Goal: Information Seeking & Learning: Learn about a topic

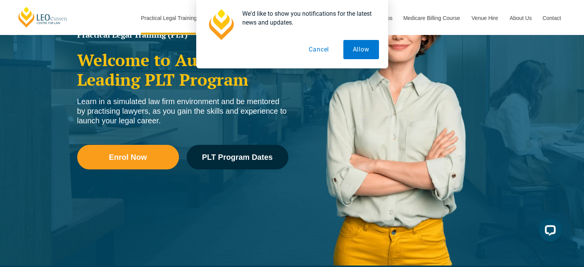
click at [323, 50] on button "Cancel" at bounding box center [319, 49] width 40 height 19
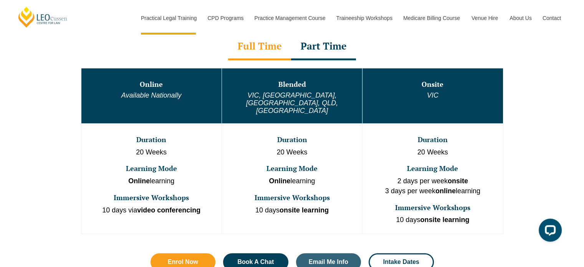
scroll to position [410, 0]
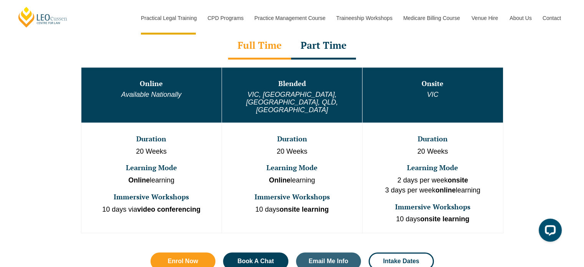
click at [313, 48] on div "Part Time" at bounding box center [323, 46] width 65 height 27
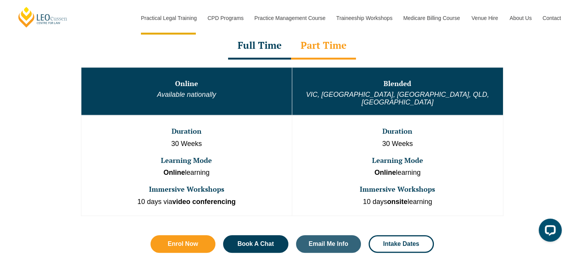
click at [270, 55] on div "Full Time" at bounding box center [259, 46] width 63 height 27
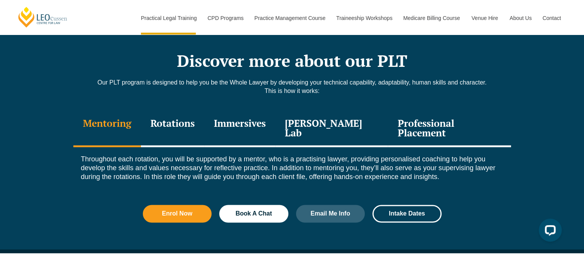
scroll to position [1037, 0]
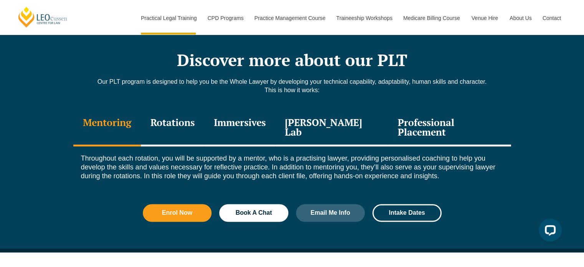
click at [172, 110] on div "Rotations" at bounding box center [172, 128] width 63 height 36
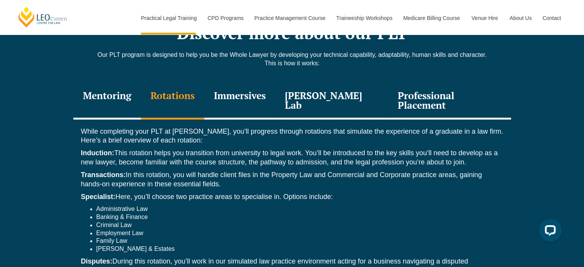
scroll to position [1062, 0]
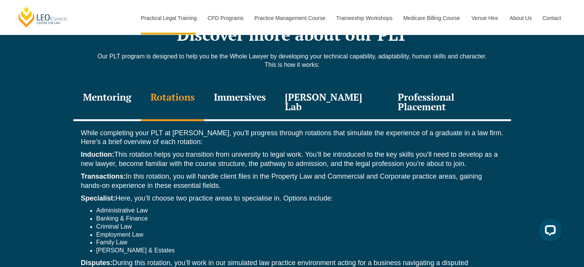
click at [253, 84] on div "Immersives" at bounding box center [239, 102] width 71 height 36
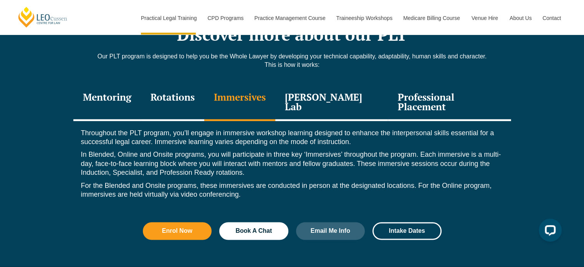
scroll to position [1074, 0]
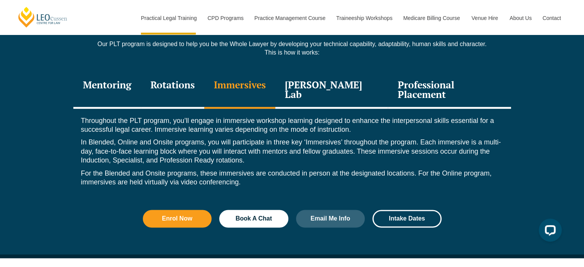
click at [426, 72] on div "Professional Placement" at bounding box center [449, 90] width 123 height 36
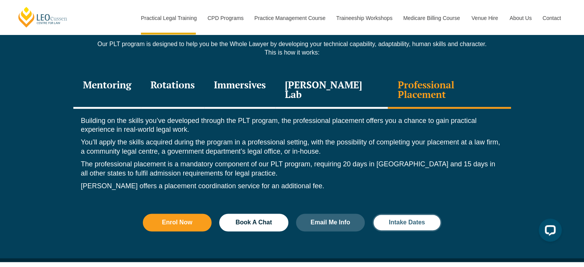
click at [392, 213] on link "Intake Dates" at bounding box center [406, 222] width 69 height 18
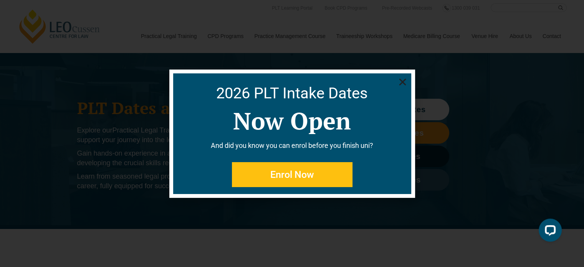
click at [310, 172] on span "Enrol Now" at bounding box center [292, 175] width 44 height 10
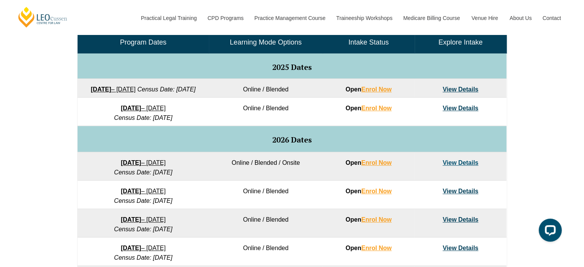
scroll to position [382, 0]
click at [455, 86] on link "View Details" at bounding box center [460, 89] width 36 height 7
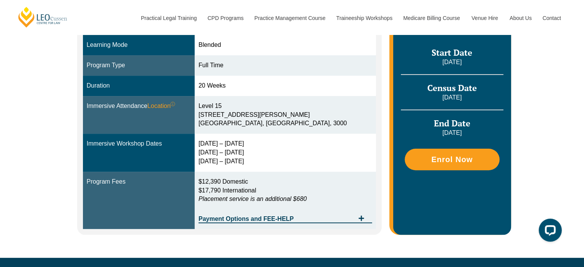
scroll to position [213, 0]
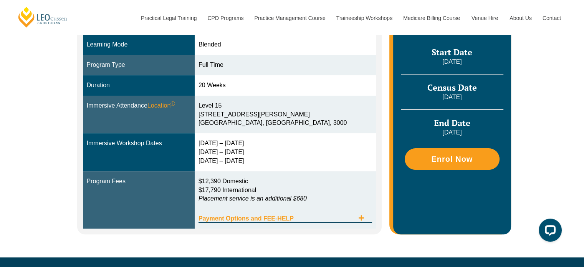
click at [364, 216] on icon "Tabs. Open items with Enter or Space, close with Escape and navigate using the …" at bounding box center [361, 217] width 6 height 6
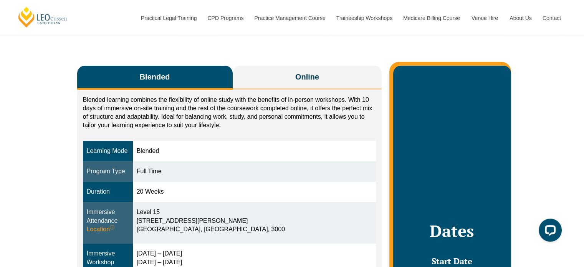
scroll to position [107, 0]
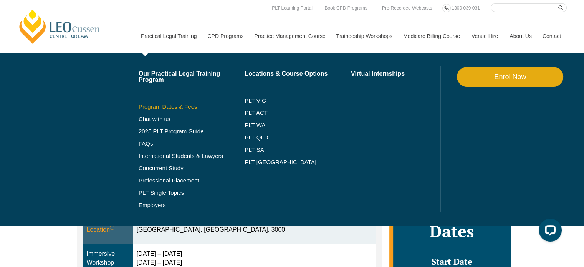
click at [175, 109] on link "Program Dates & Fees" at bounding box center [192, 107] width 106 height 6
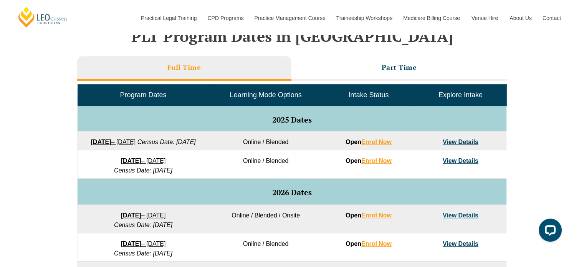
scroll to position [330, 0]
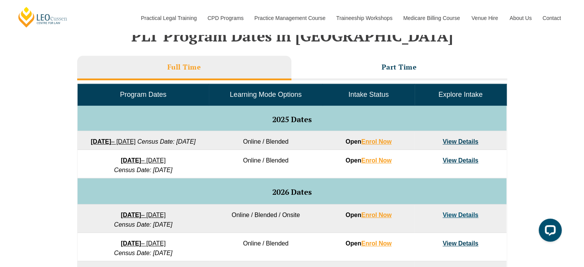
click at [448, 139] on link "View Details" at bounding box center [460, 141] width 36 height 7
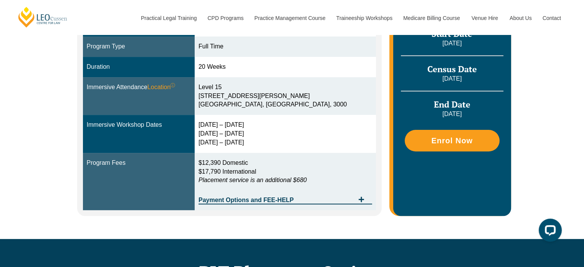
scroll to position [195, 0]
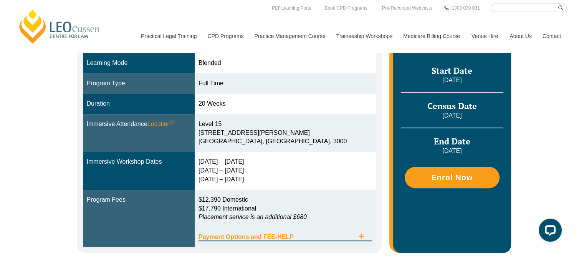
click at [315, 239] on span "Payment Options and FEE-HELP" at bounding box center [276, 237] width 156 height 6
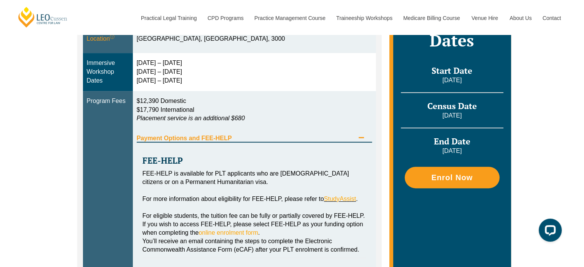
scroll to position [296, 0]
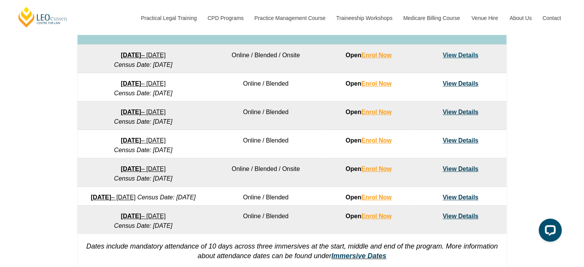
scroll to position [491, 0]
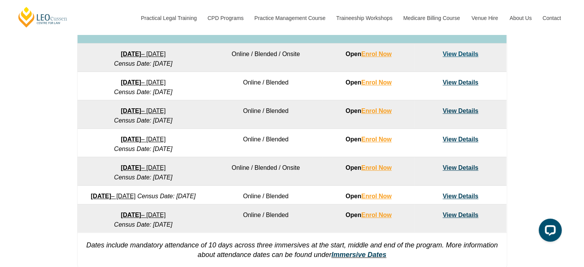
click at [457, 86] on link "View Details" at bounding box center [460, 82] width 36 height 7
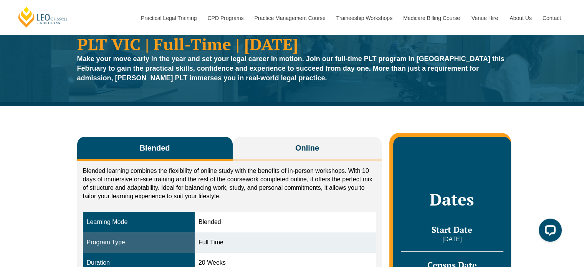
scroll to position [2, 0]
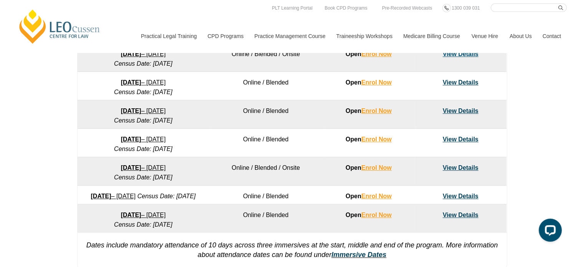
click at [451, 57] on link "View Details" at bounding box center [460, 54] width 36 height 7
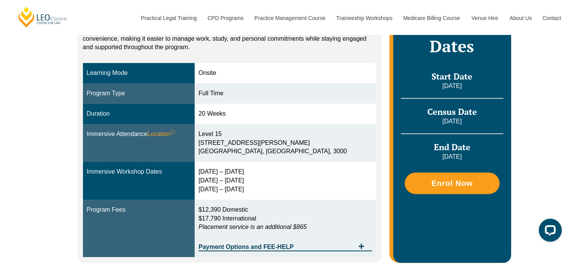
scroll to position [193, 0]
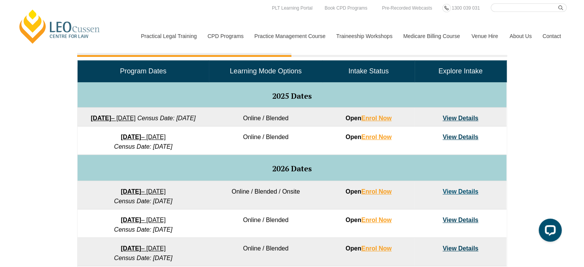
scroll to position [342, 0]
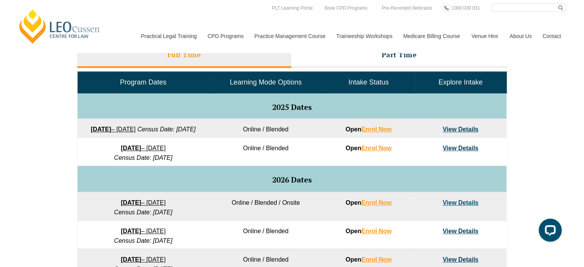
click at [463, 151] on link "View Details" at bounding box center [460, 148] width 36 height 7
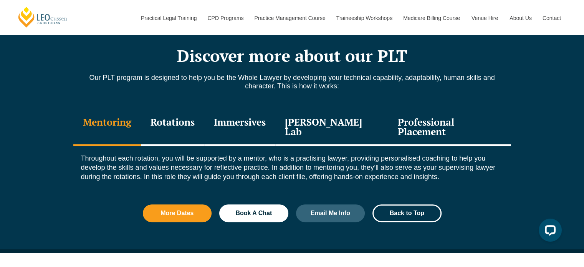
scroll to position [798, 0]
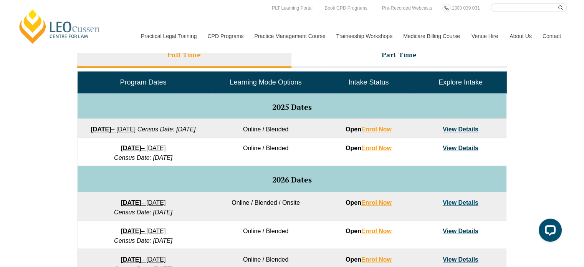
click at [457, 130] on link "View Details" at bounding box center [460, 129] width 36 height 7
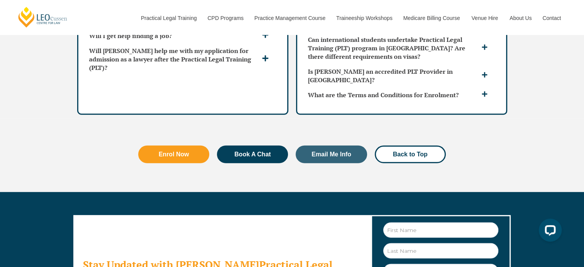
scroll to position [2208, 0]
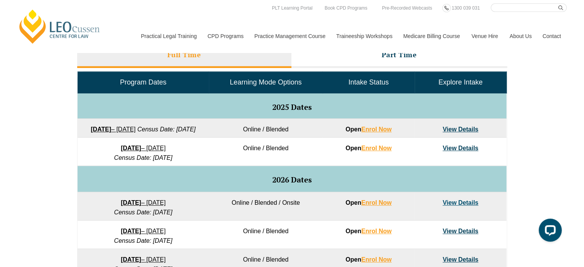
click at [362, 79] on span "Intake Status" at bounding box center [368, 82] width 40 height 8
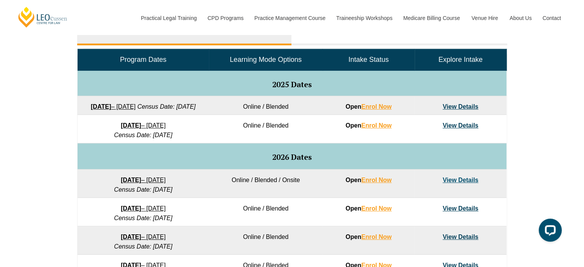
scroll to position [364, 0]
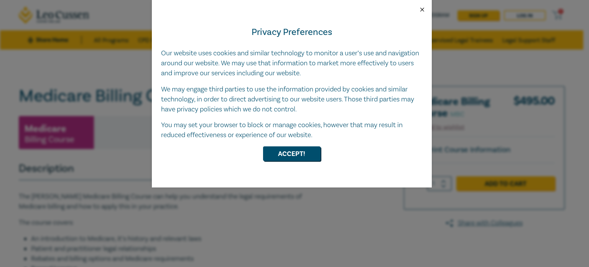
click at [419, 10] on button "Close" at bounding box center [422, 9] width 7 height 7
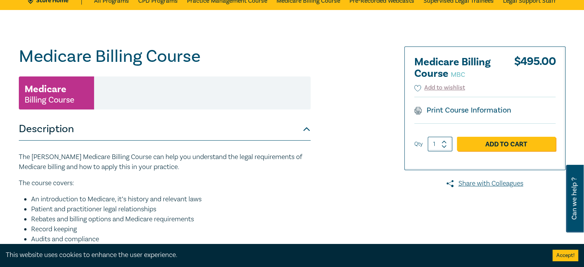
scroll to position [37, 0]
